Goal: Download file/media

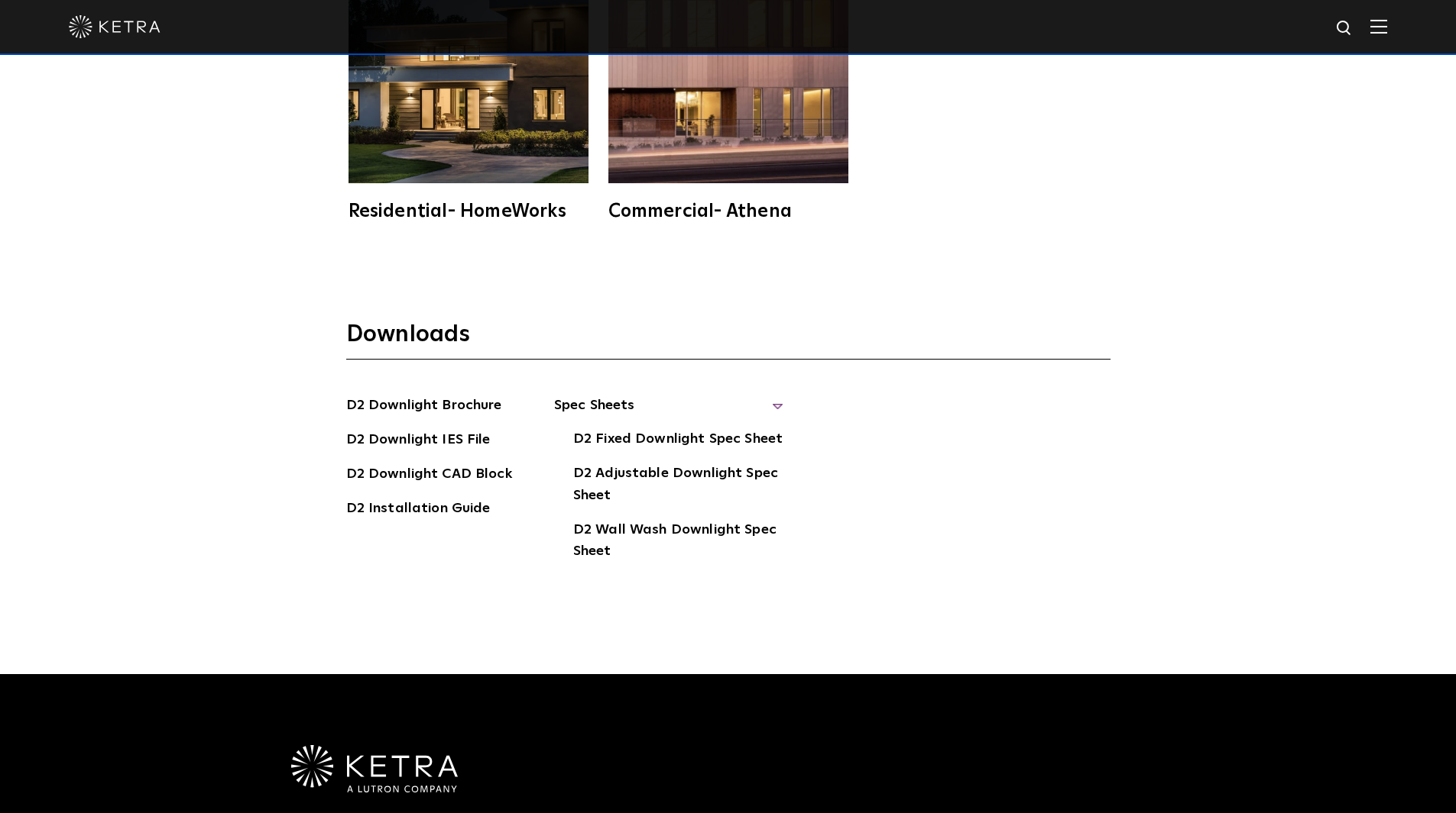
click at [805, 294] on div "Downloads D2 Downlight Brochure D2 Downlight IES File D2 [GEOGRAPHIC_DATA] D2 I…" at bounding box center [728, 473] width 1456 height 404
click at [883, 320] on h3 "Downloads" at bounding box center [728, 339] width 764 height 40
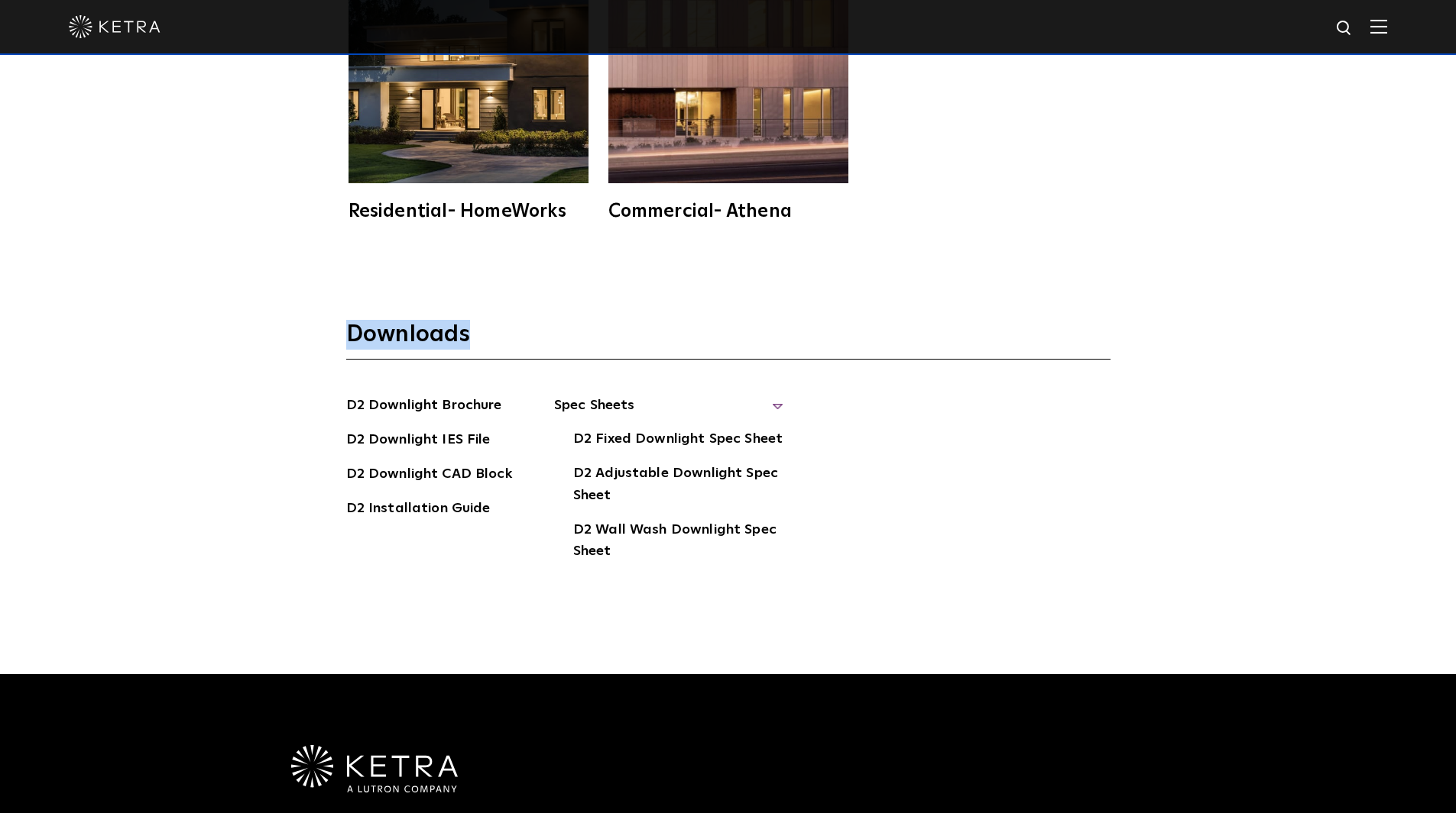
click at [883, 320] on h3 "Downloads" at bounding box center [728, 339] width 764 height 40
click at [917, 323] on h3 "Downloads" at bounding box center [728, 339] width 764 height 40
click at [956, 320] on h3 "Downloads" at bounding box center [728, 339] width 764 height 40
